Goal: Transaction & Acquisition: Purchase product/service

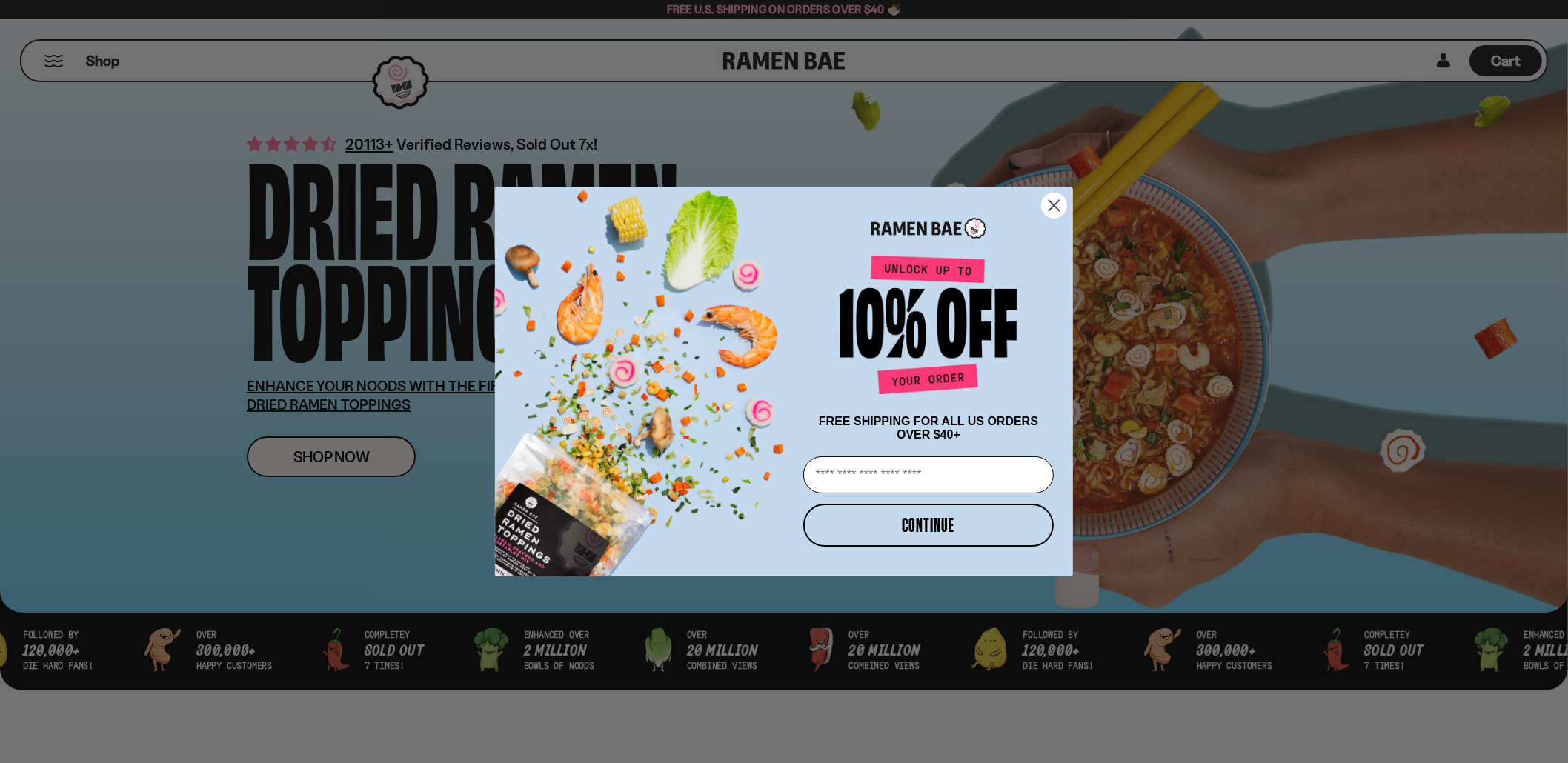
click at [1050, 200] on circle "Close dialog" at bounding box center [1054, 205] width 24 height 24
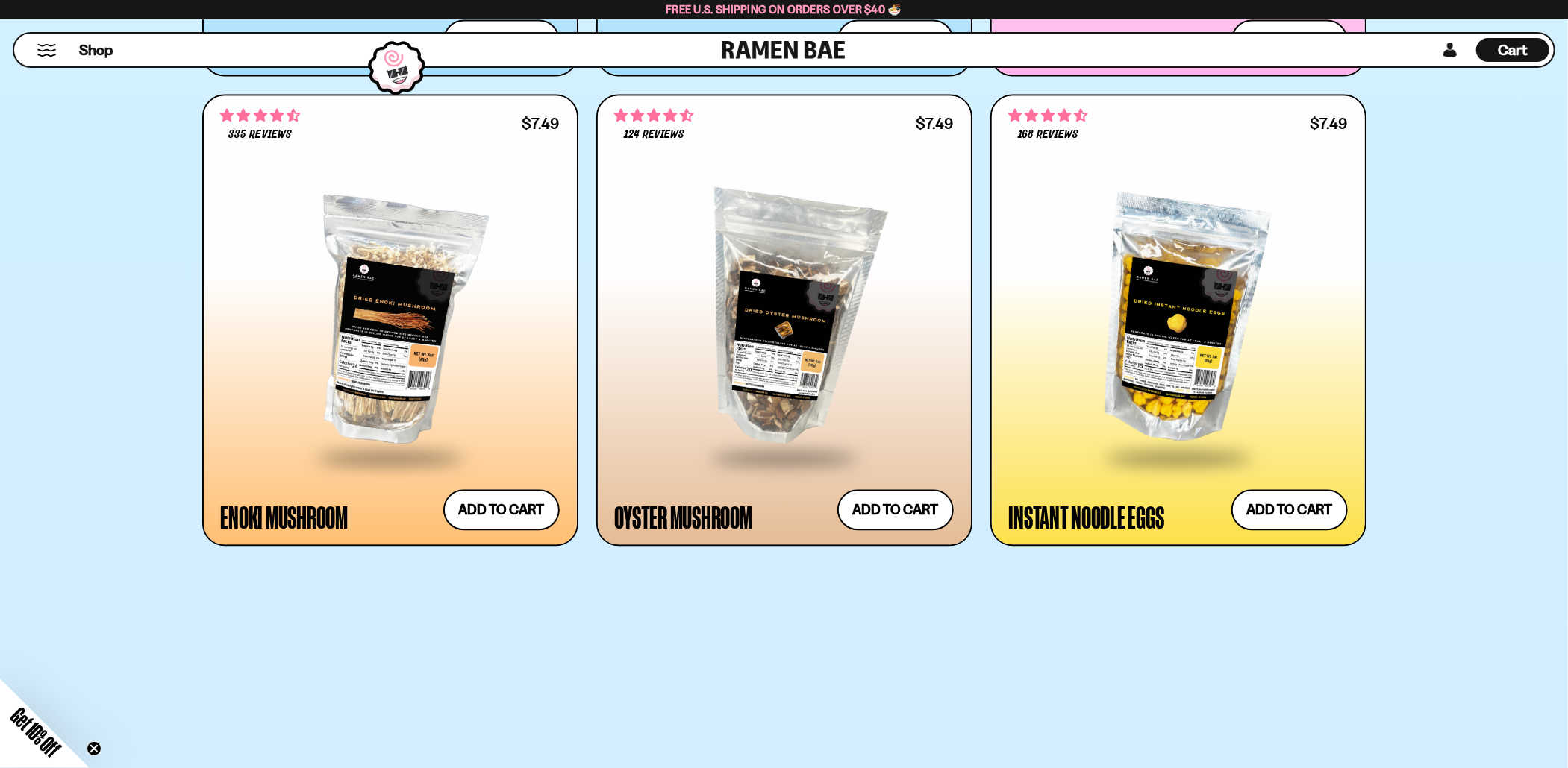
scroll to position [2237, 0]
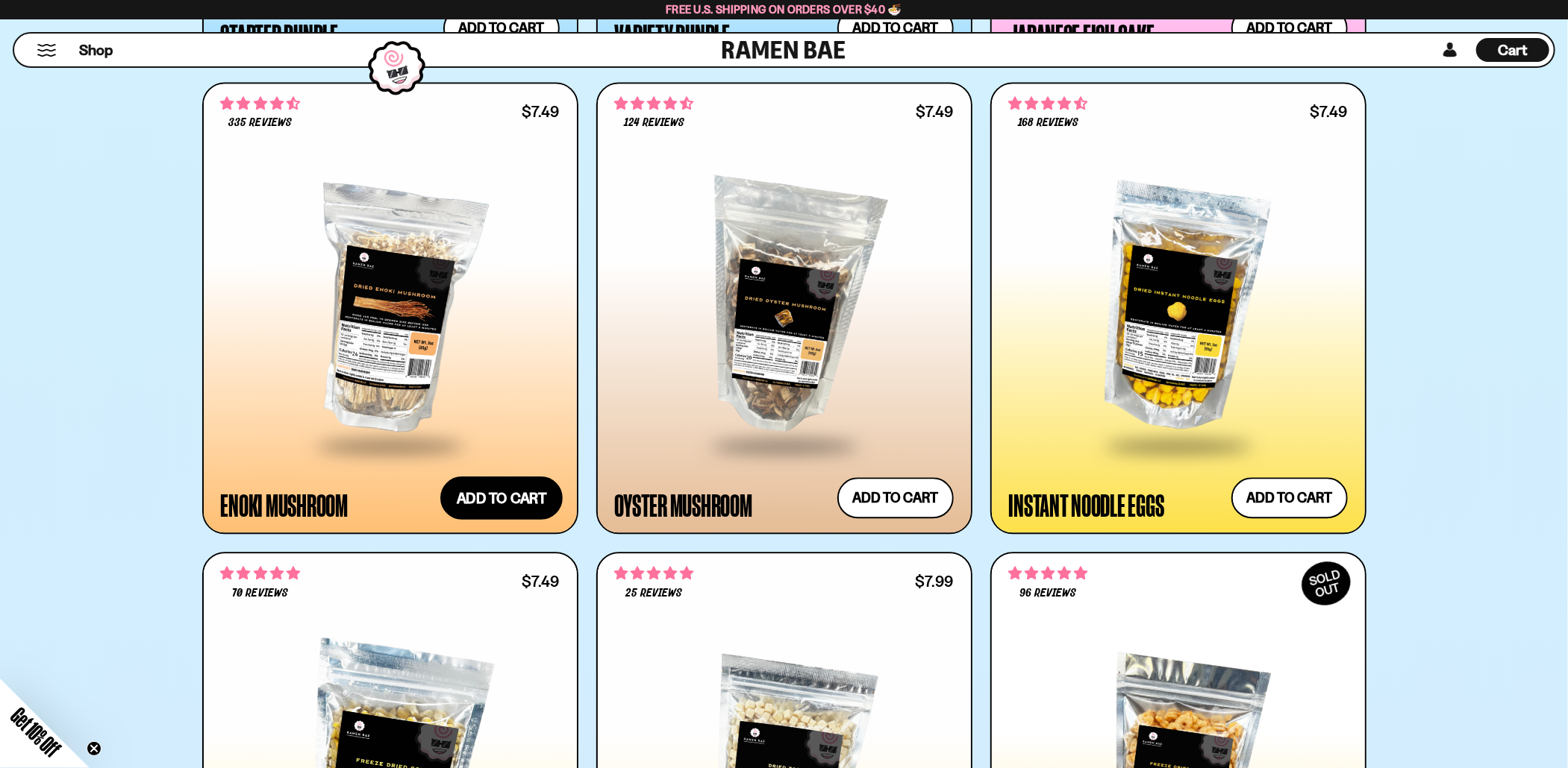
click at [489, 490] on button "Add to cart" at bounding box center [501, 498] width 122 height 43
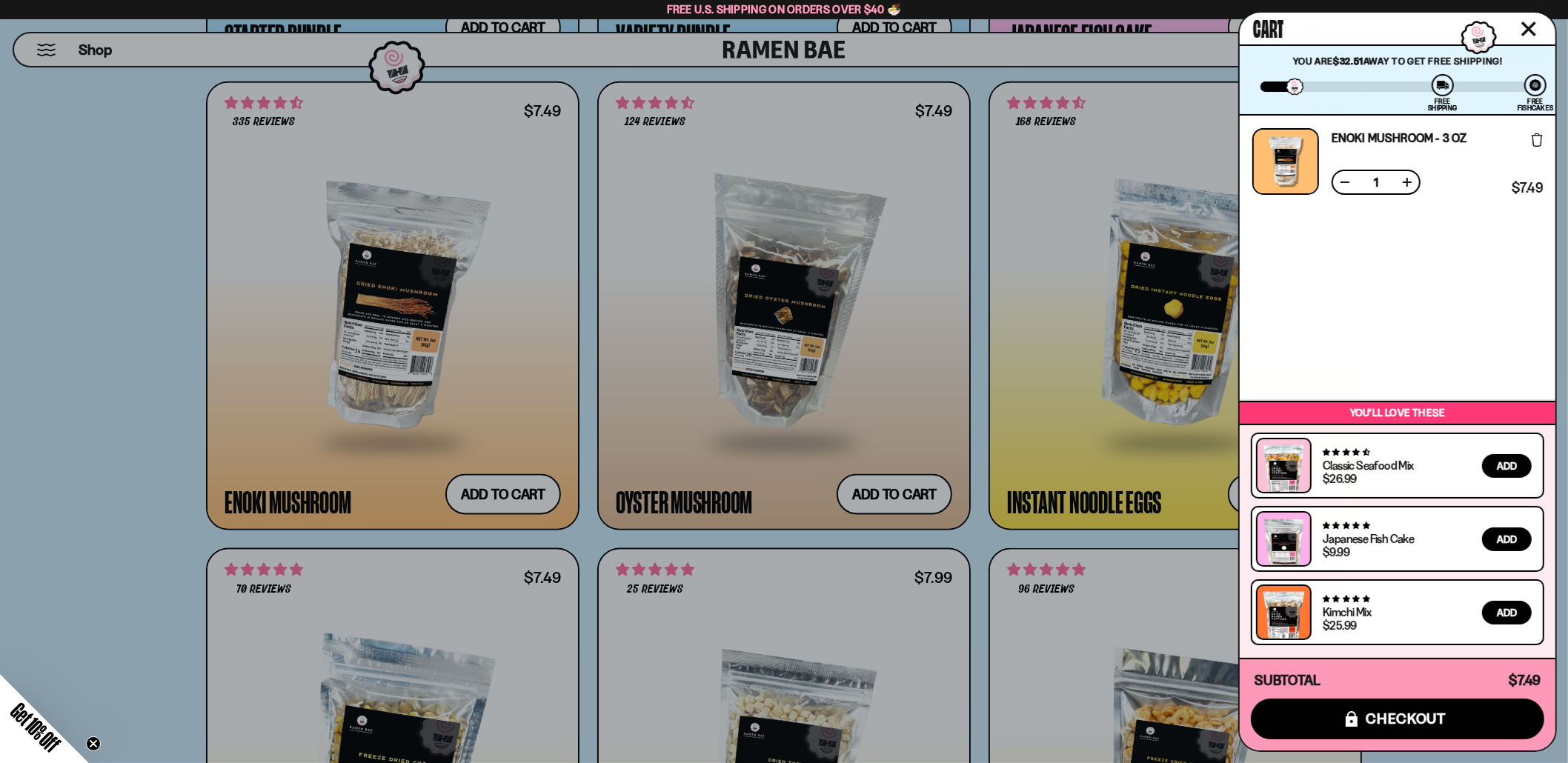
click at [1532, 27] on icon "Close cart" at bounding box center [1528, 28] width 15 height 15
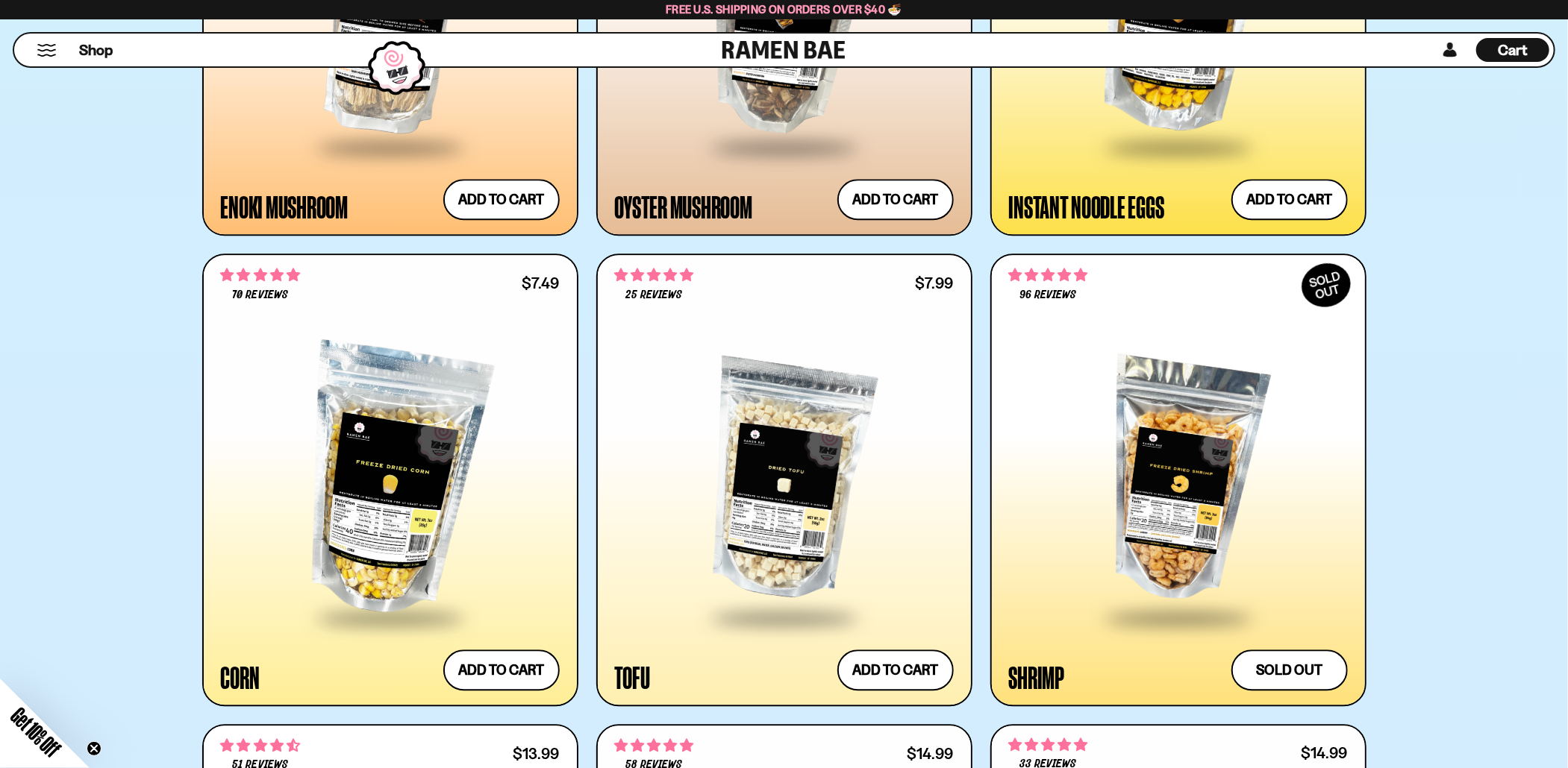
scroll to position [2685, 0]
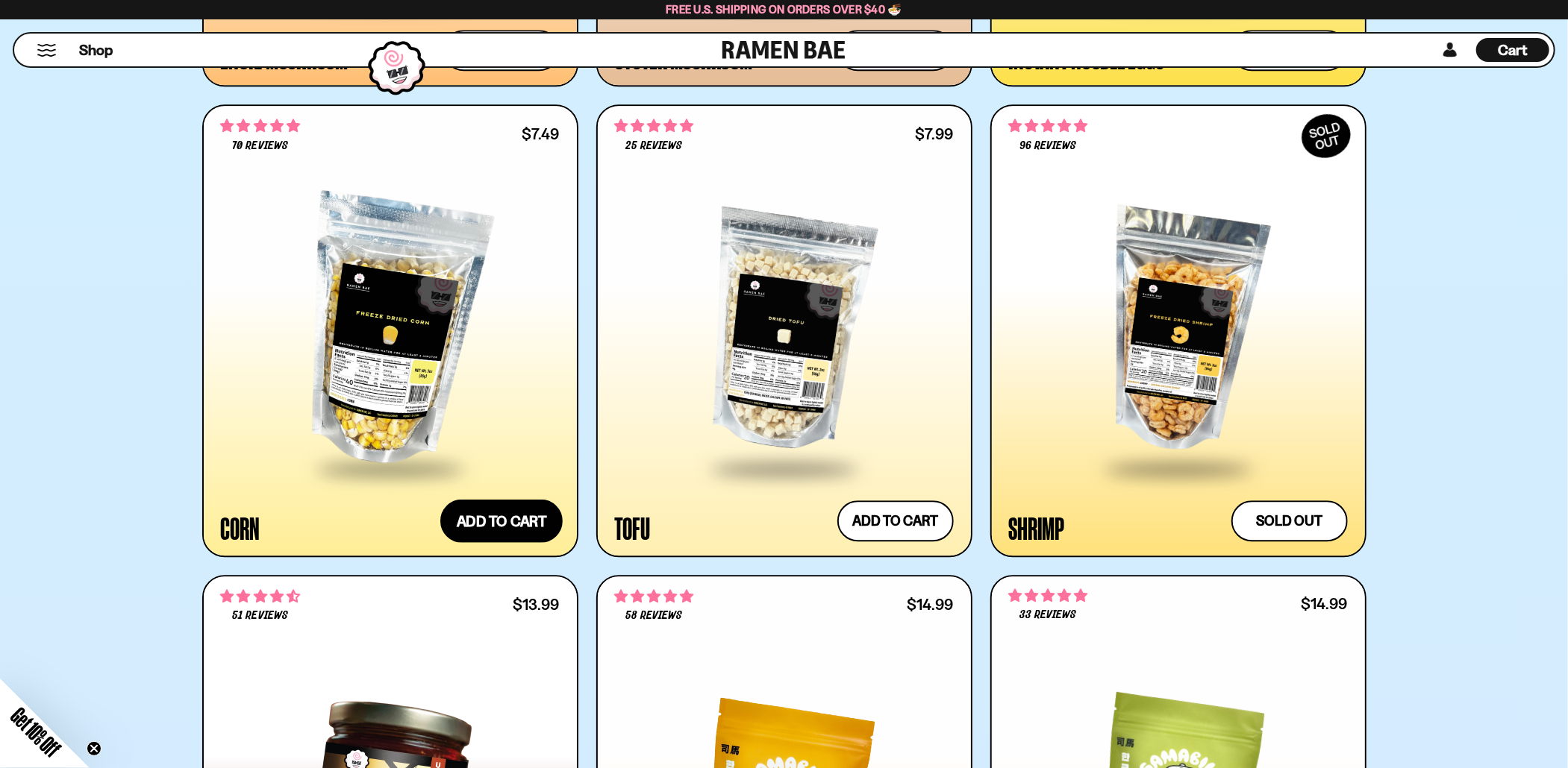
click at [501, 517] on button "Add to cart" at bounding box center [501, 522] width 122 height 43
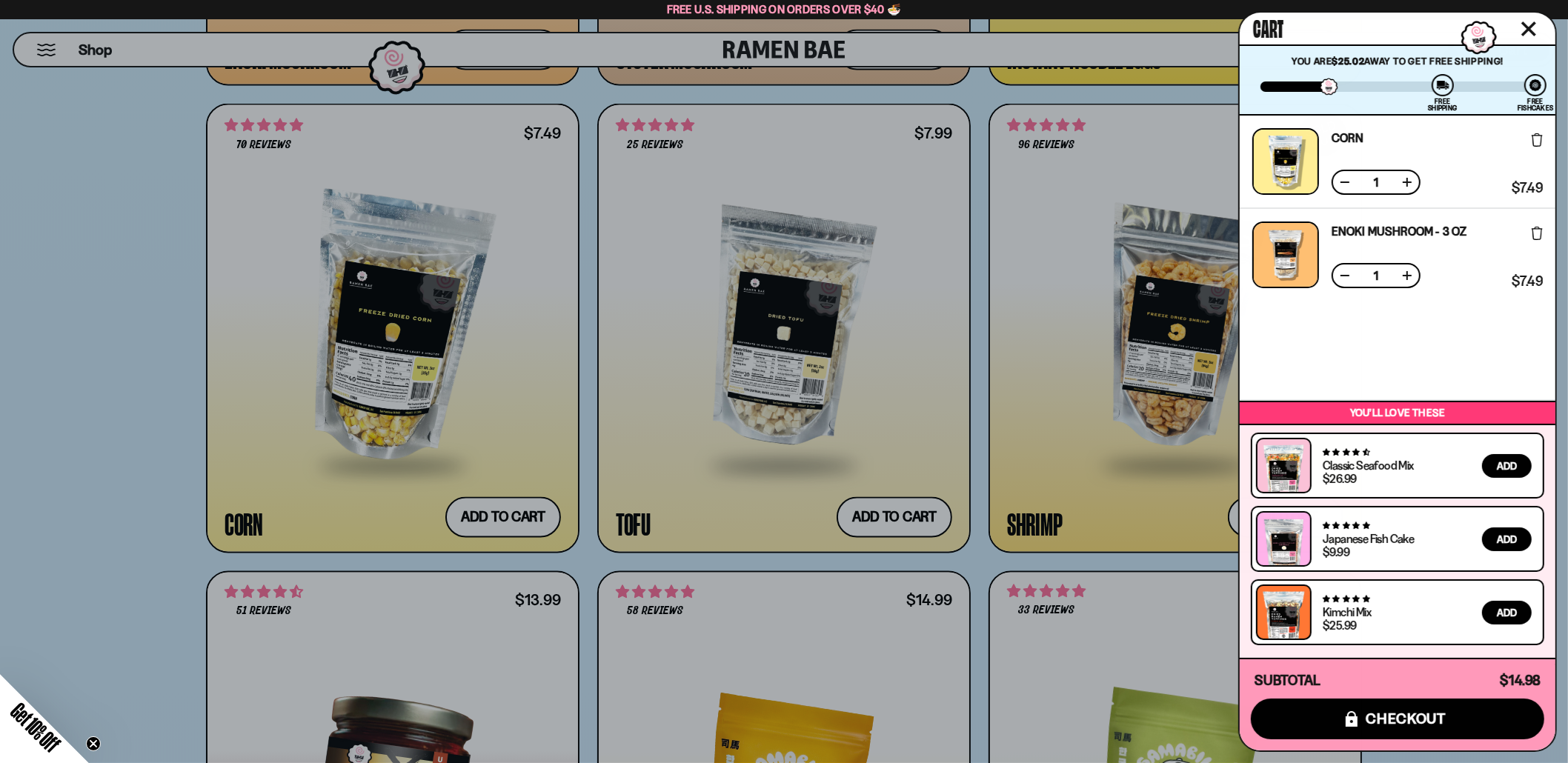
click at [1528, 28] on icon "Close cart" at bounding box center [1528, 28] width 15 height 15
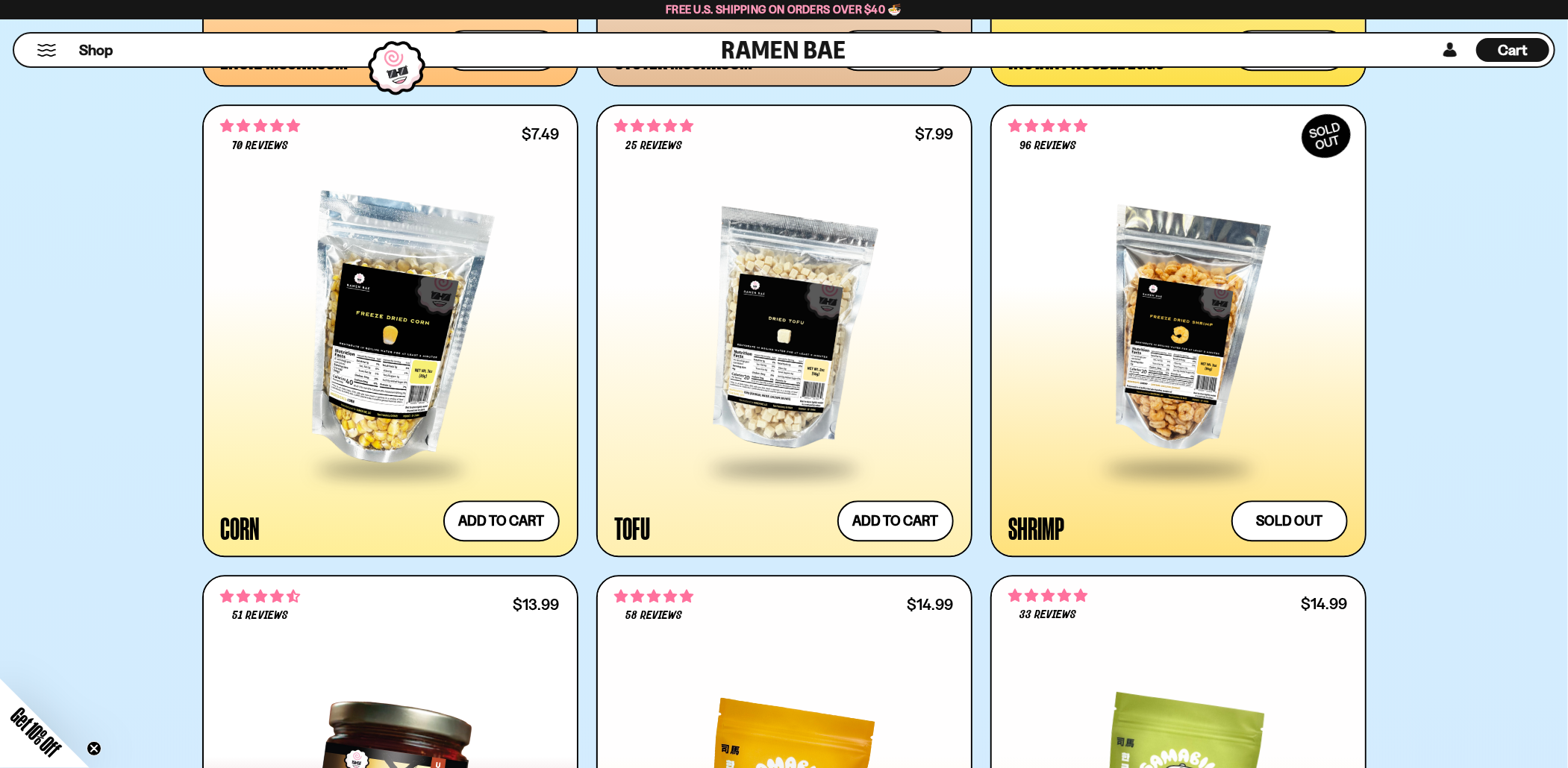
click at [1161, 323] on div at bounding box center [1179, 331] width 339 height 272
click at [1505, 44] on span "Cart" at bounding box center [1513, 49] width 29 height 18
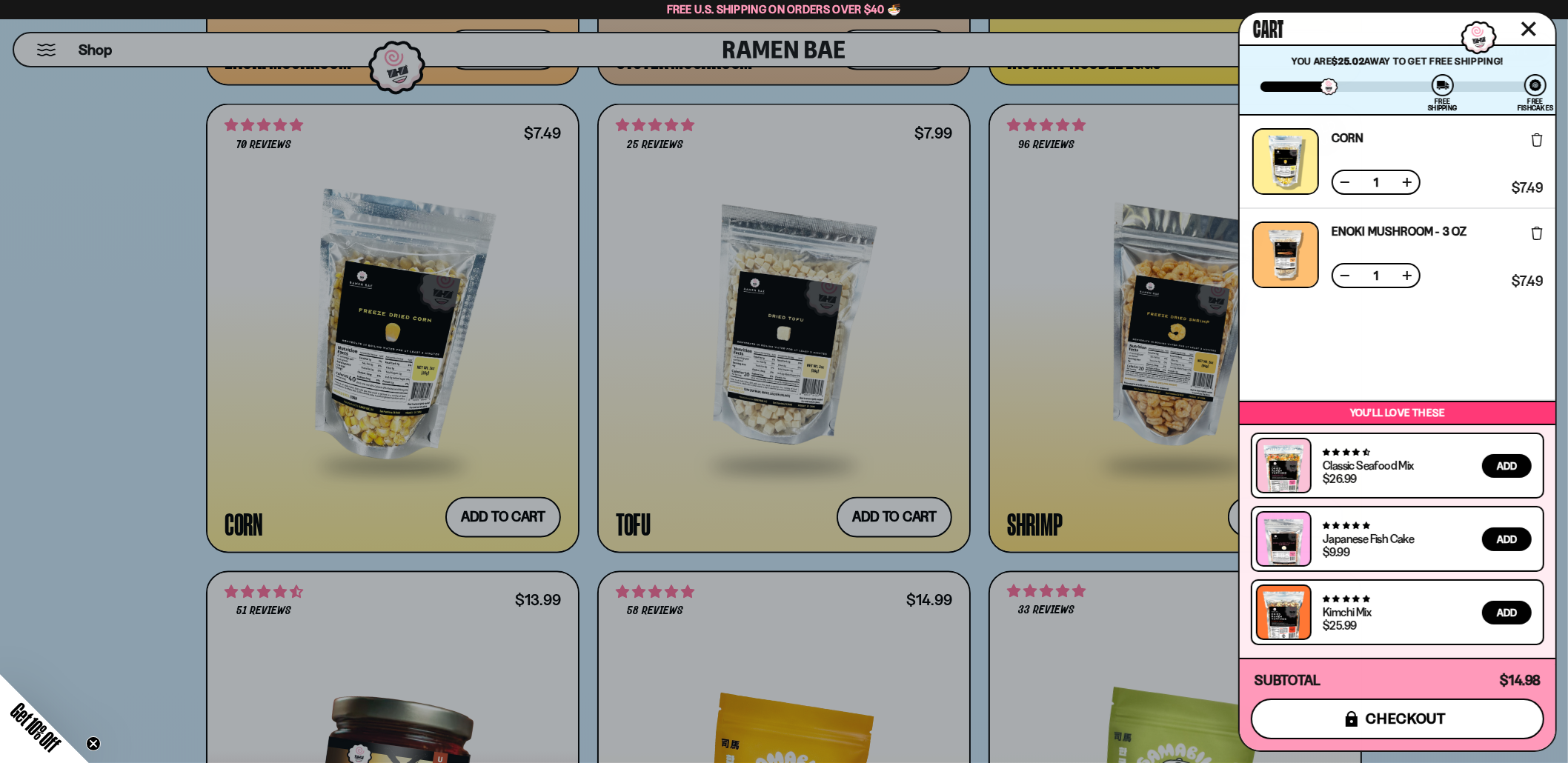
click at [1393, 714] on span "checkout" at bounding box center [1406, 718] width 81 height 16
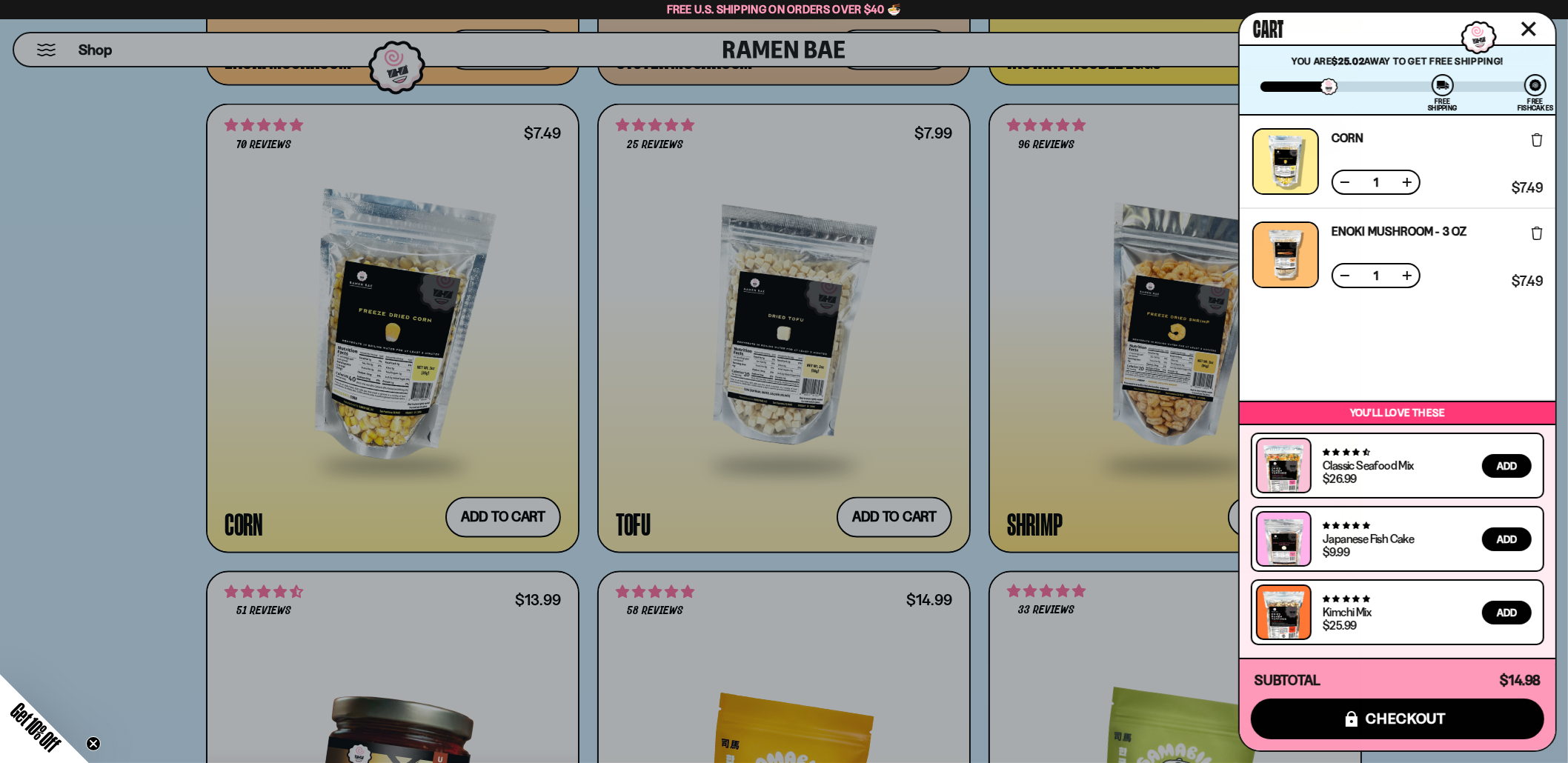
click at [1407, 272] on button at bounding box center [1406, 275] width 15 height 15
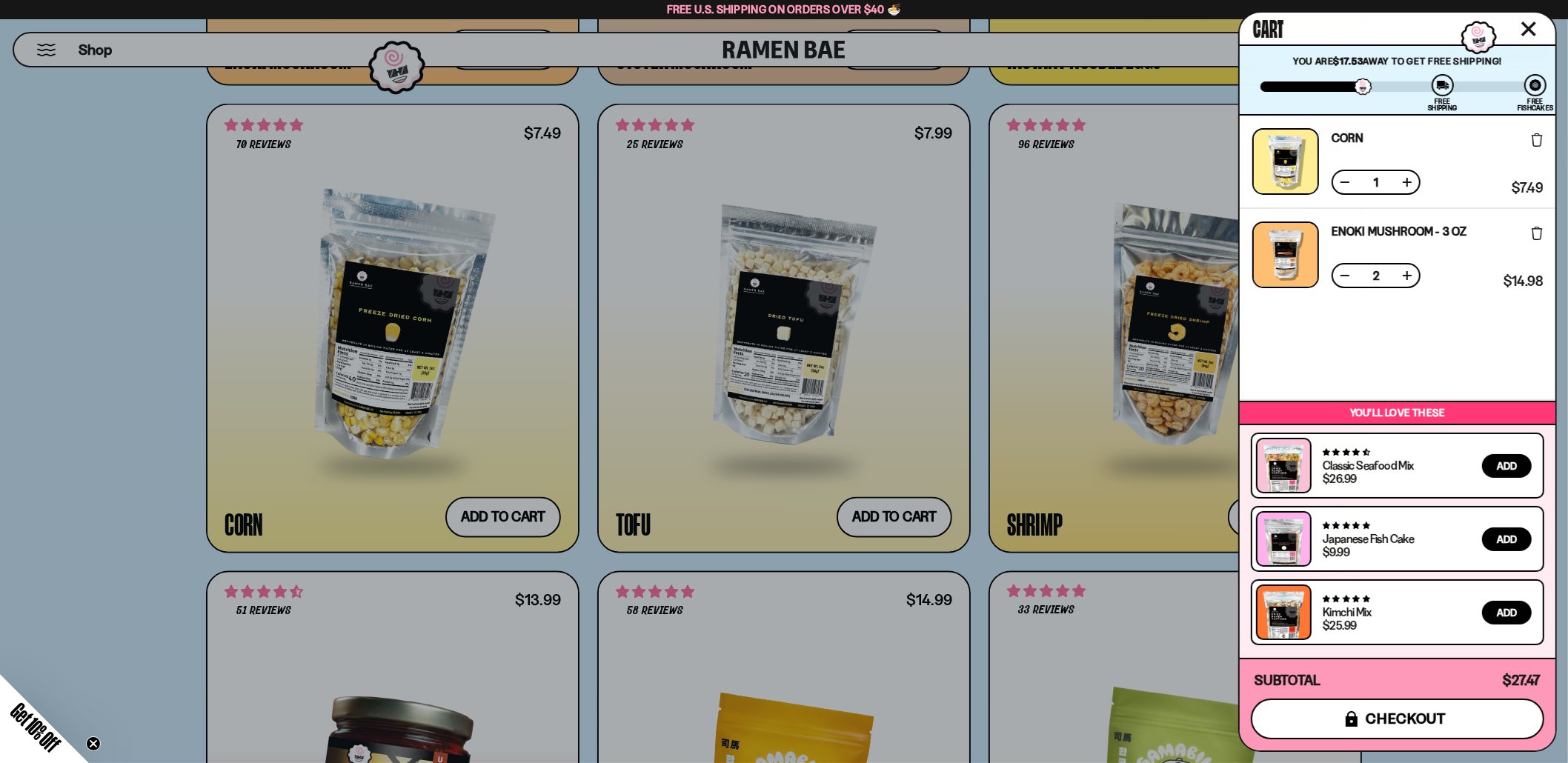
click at [1393, 717] on span "checkout" at bounding box center [1406, 718] width 81 height 16
